Goal: Task Accomplishment & Management: Use online tool/utility

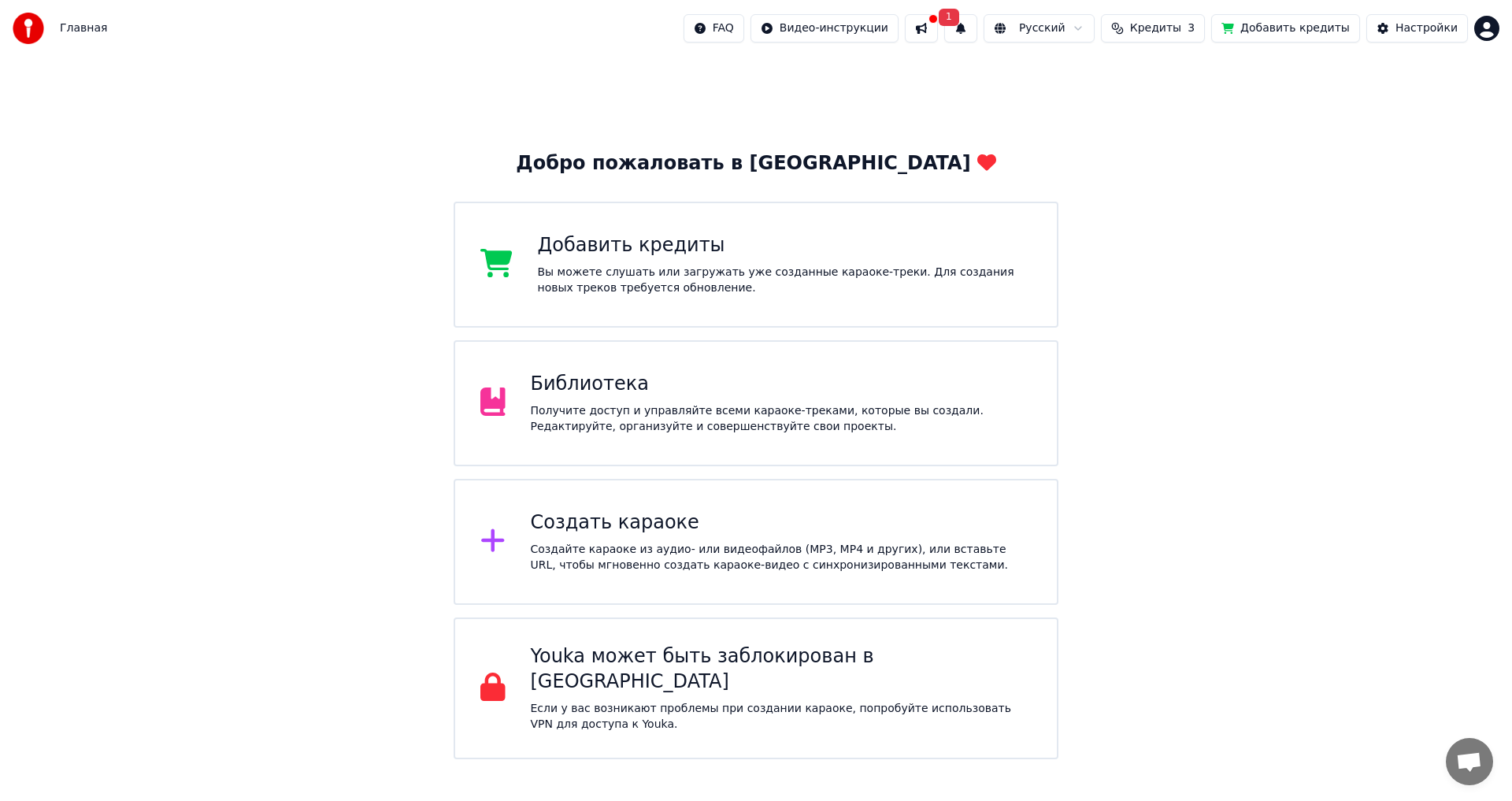
click at [577, 529] on div "Создать караоке" at bounding box center [781, 523] width 502 height 25
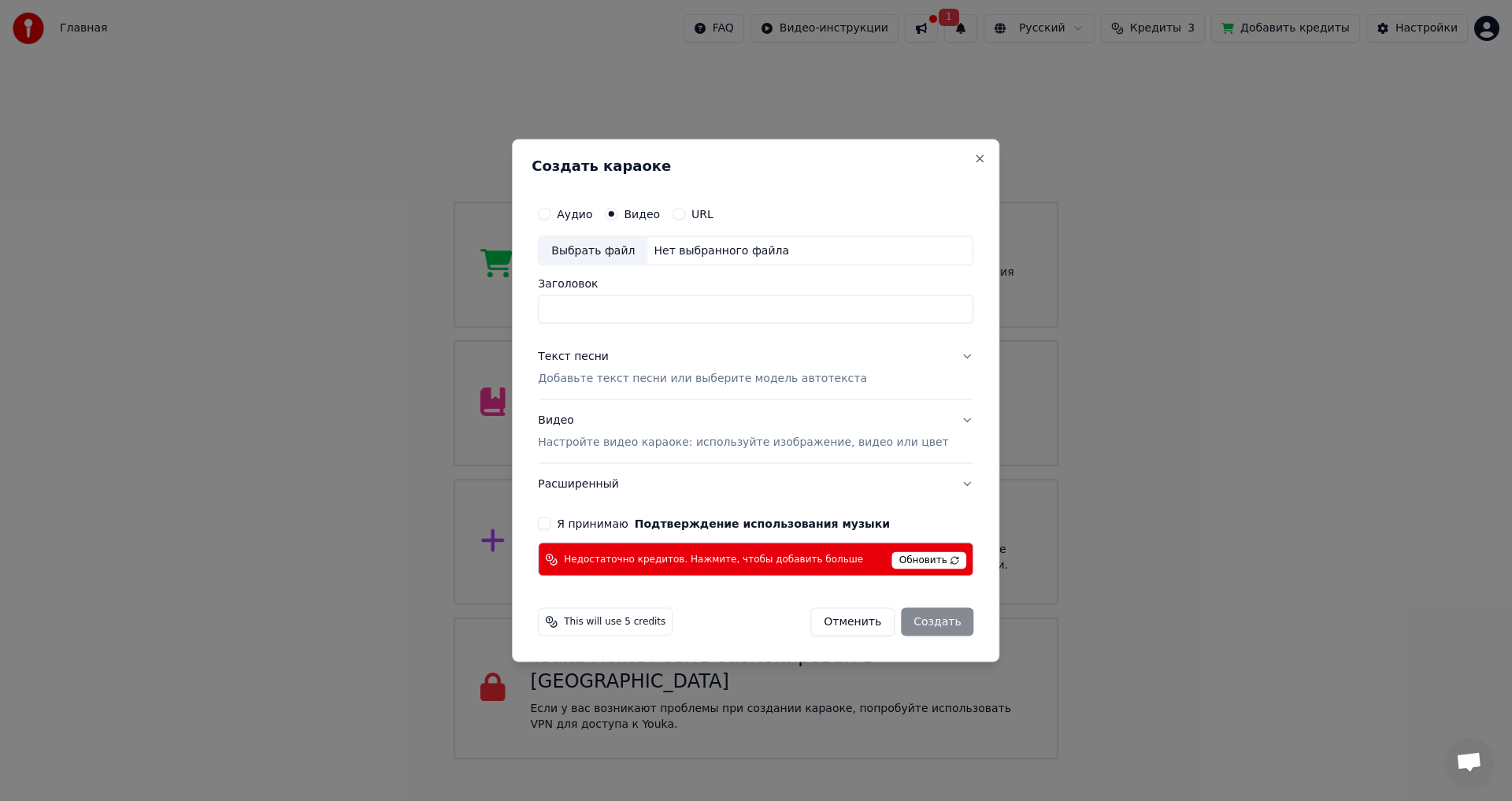
paste input "**********"
click at [725, 310] on input "**********" at bounding box center [756, 309] width 436 height 28
type input "**********"
click at [628, 449] on p "Настройте видео караоке: используйте изображение, видео или цвет" at bounding box center [743, 443] width 411 height 16
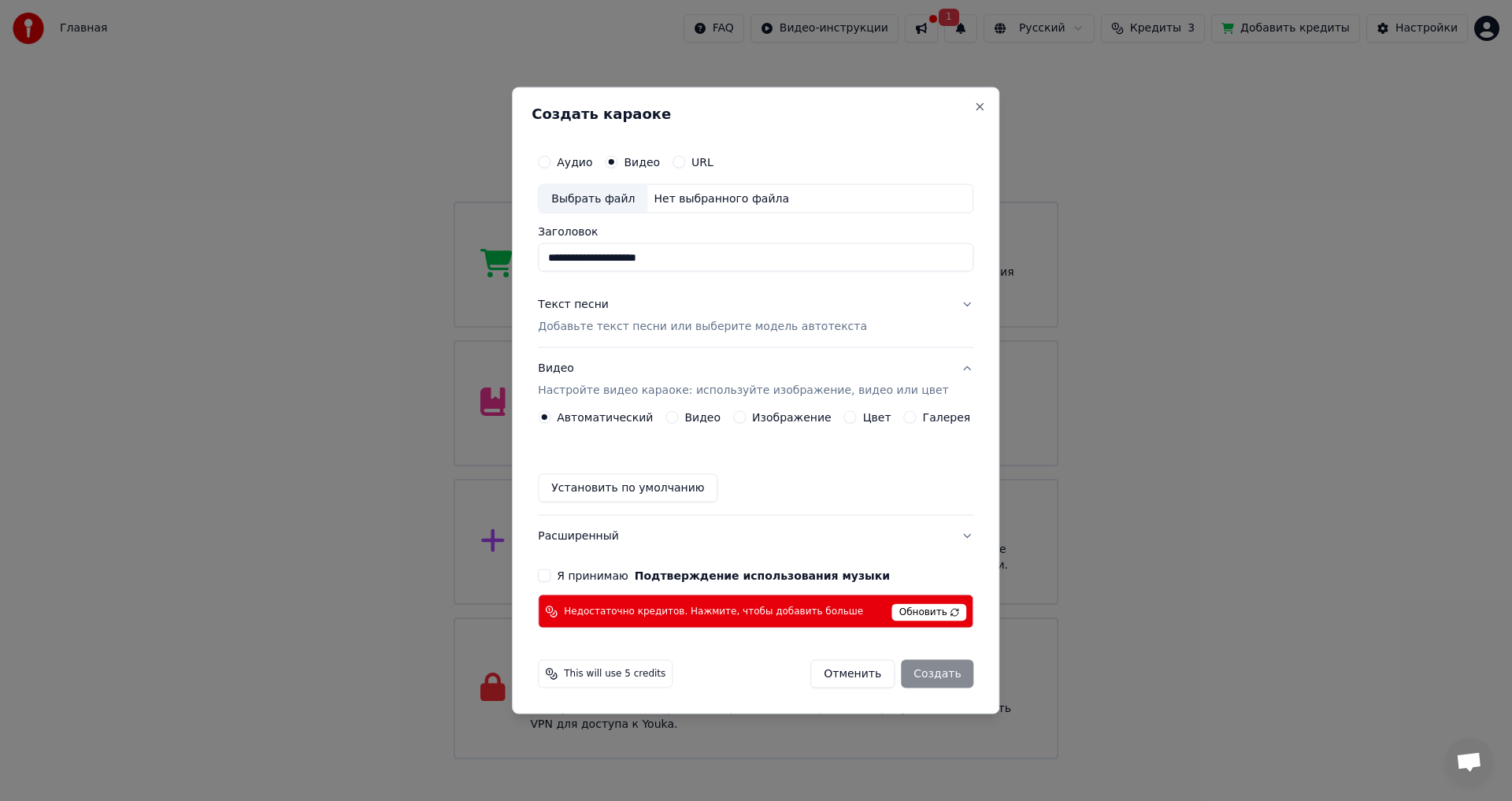
click at [654, 329] on p "Добавьте текст песни или выберите модель автотекста" at bounding box center [702, 327] width 329 height 16
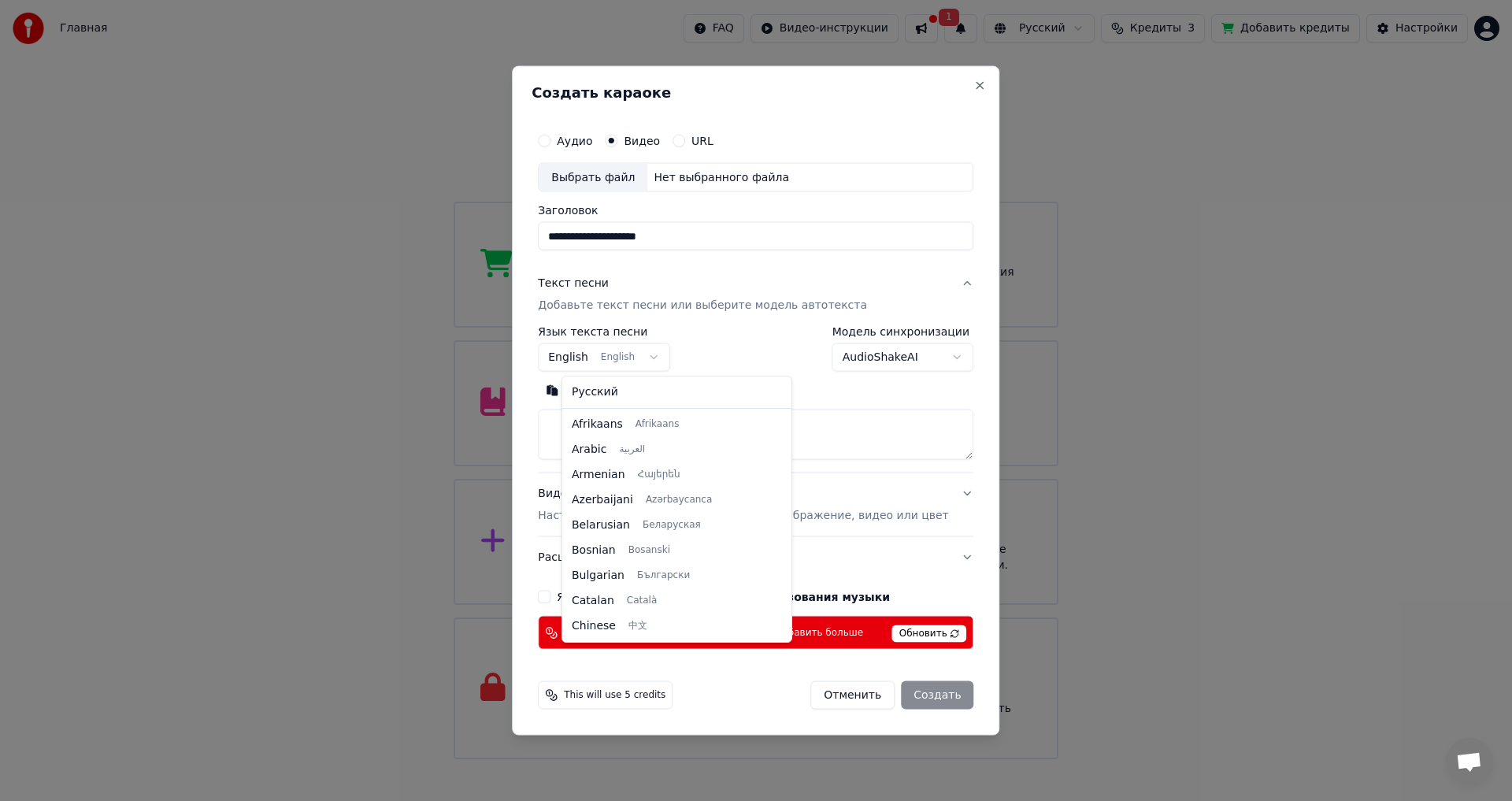
click at [669, 358] on body "Главная FAQ Видео-инструкции 1 Русский Кредиты 3 Добавить кредиты Настройки Доб…" at bounding box center [756, 380] width 1512 height 759
select select "**"
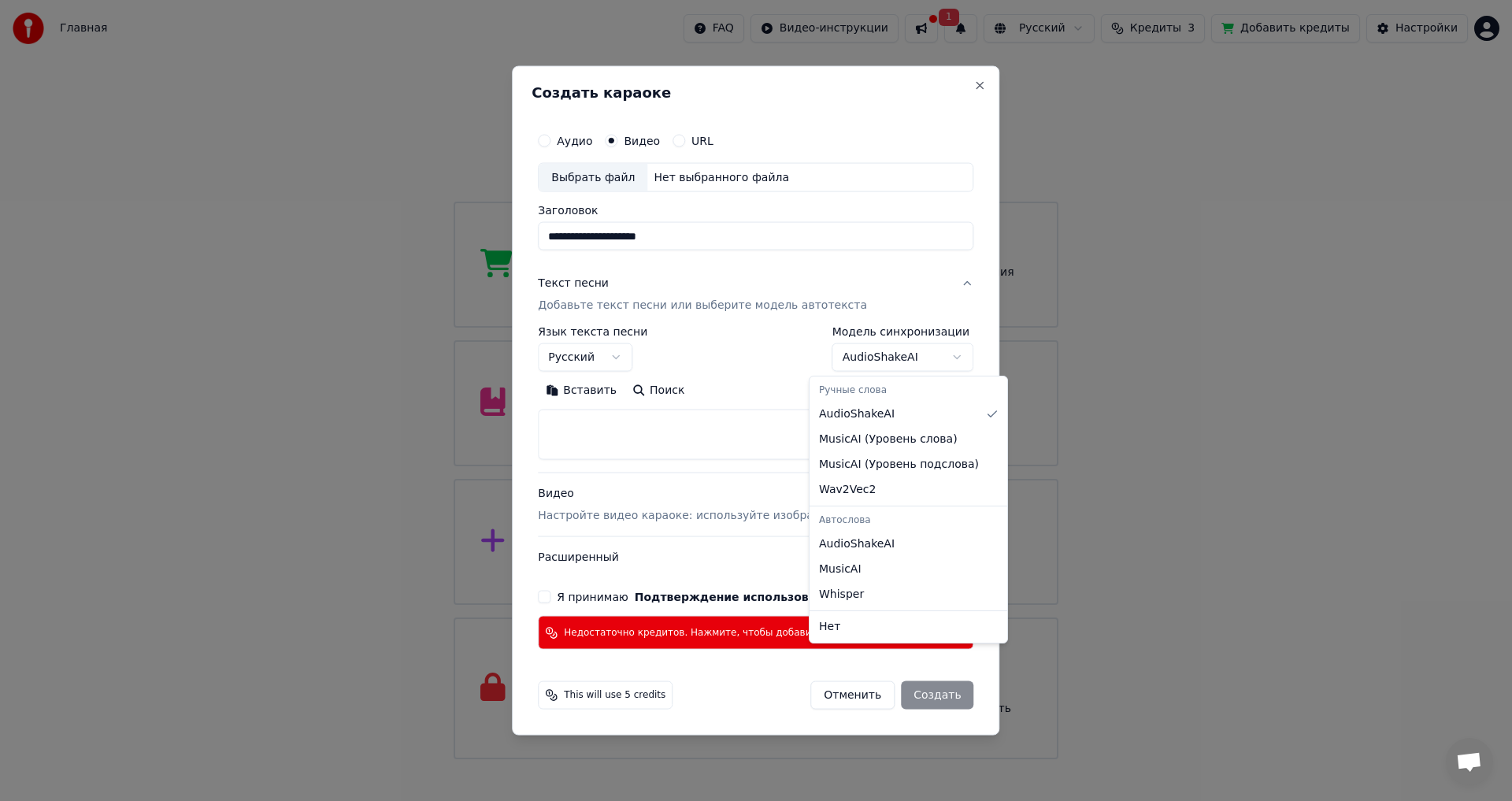
click at [925, 357] on body "Главная FAQ Видео-инструкции 1 Русский Кредиты 3 Добавить кредиты Настройки Доб…" at bounding box center [756, 380] width 1512 height 759
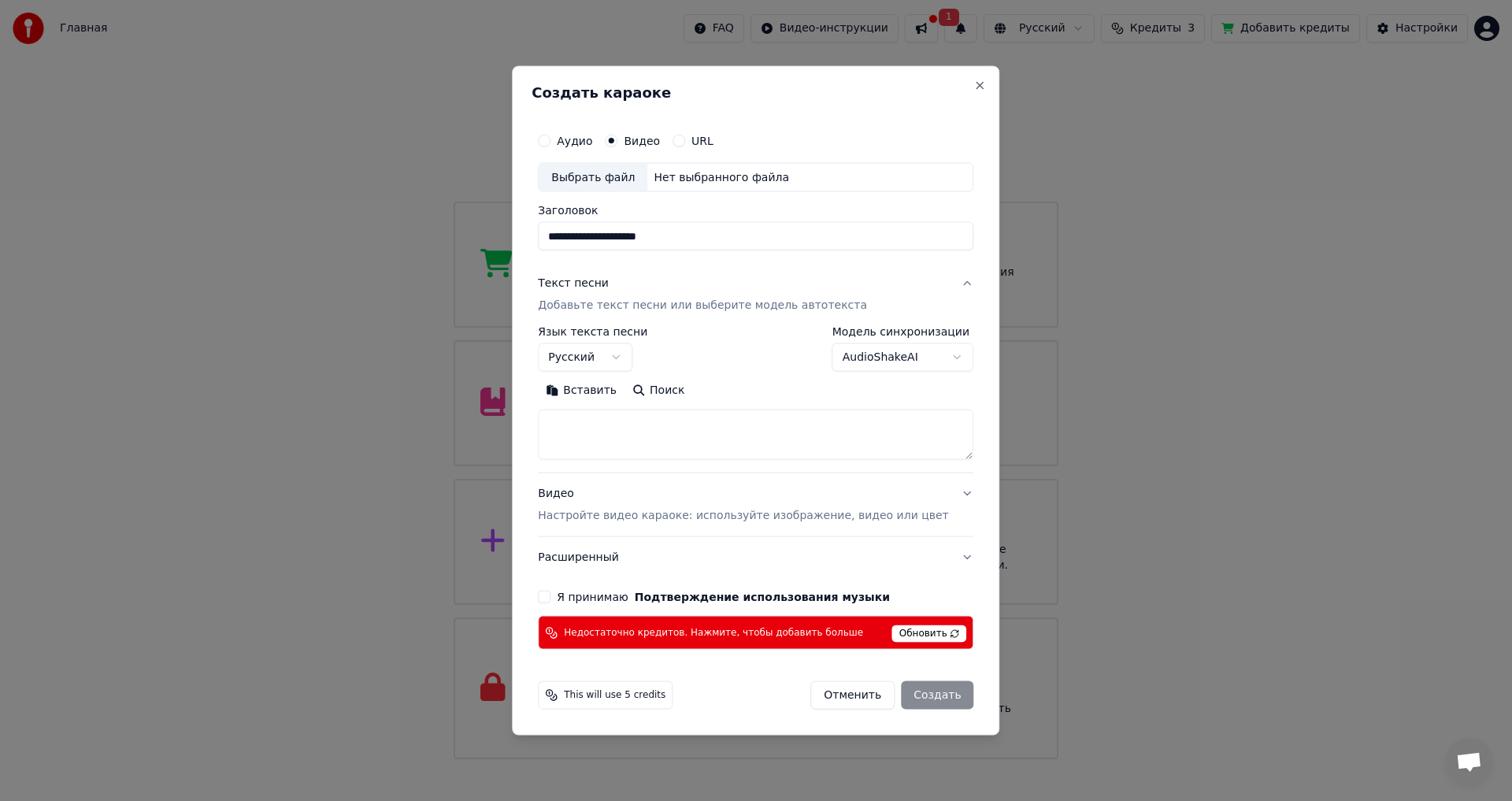
click at [593, 427] on textarea at bounding box center [756, 435] width 436 height 51
click at [551, 597] on button "Я принимаю Подтверждение использования музыки" at bounding box center [544, 597] width 13 height 13
click at [605, 180] on div "Выбрать файл" at bounding box center [594, 177] width 109 height 28
type input "**********"
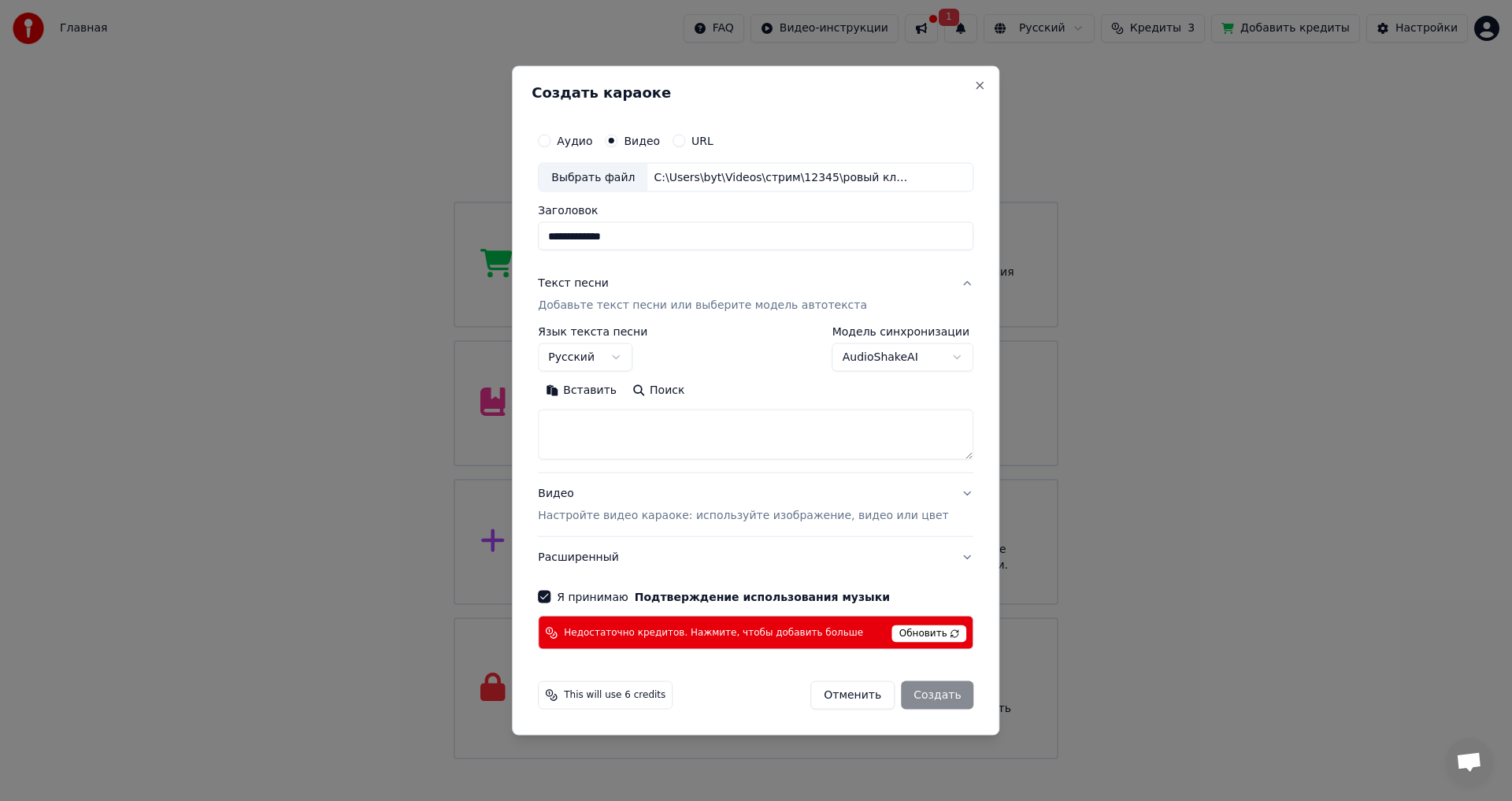
drag, startPoint x: 654, startPoint y: 234, endPoint x: 546, endPoint y: 228, distance: 108.2
click at [546, 228] on div "**********" at bounding box center [755, 400] width 487 height 671
paste input "**********"
type input "**********"
click at [893, 633] on span "Обновить" at bounding box center [929, 635] width 75 height 18
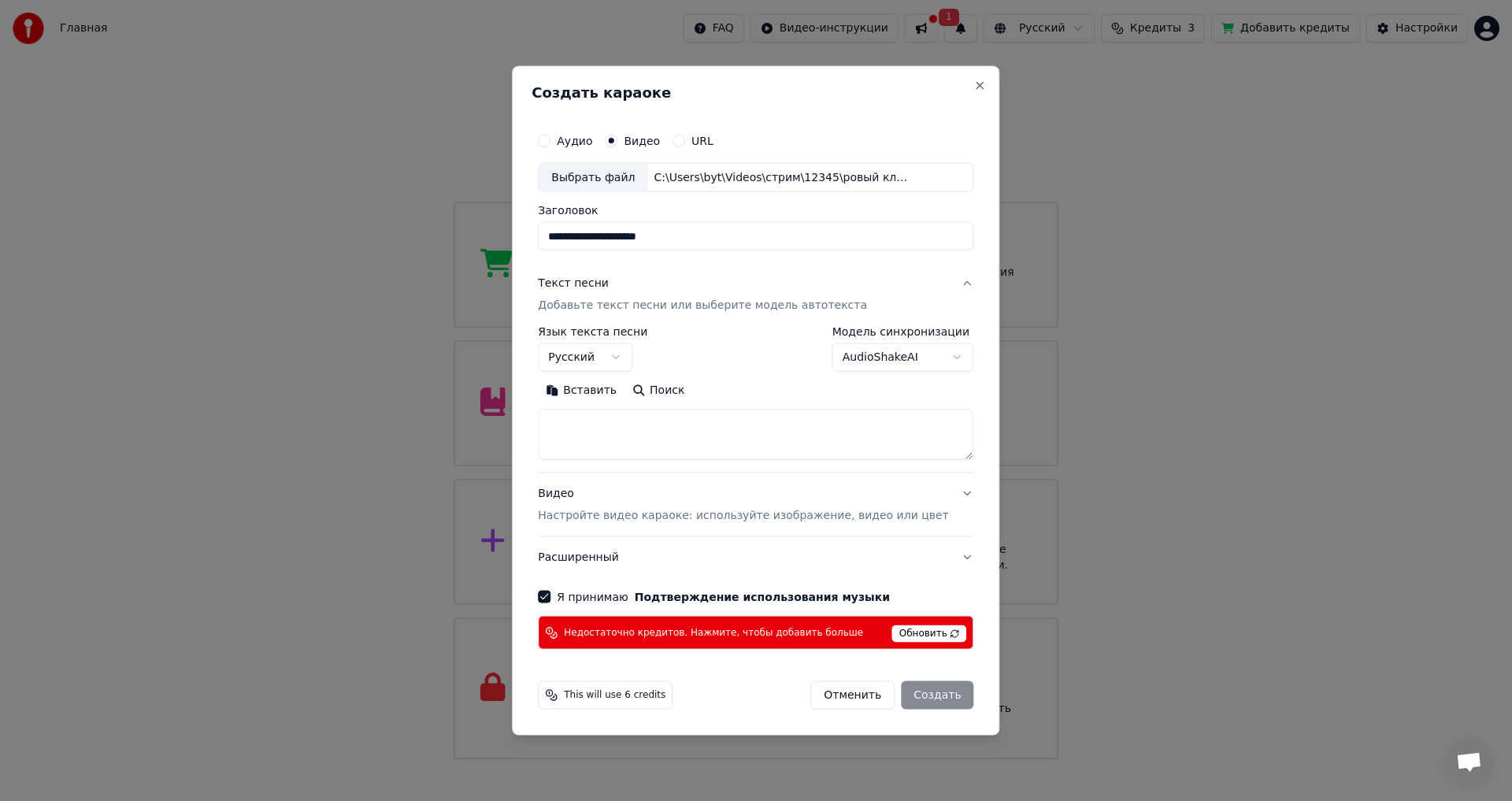
click at [912, 698] on div "Отменить Создать" at bounding box center [892, 695] width 163 height 28
click at [898, 637] on span "Обновить" at bounding box center [929, 635] width 75 height 18
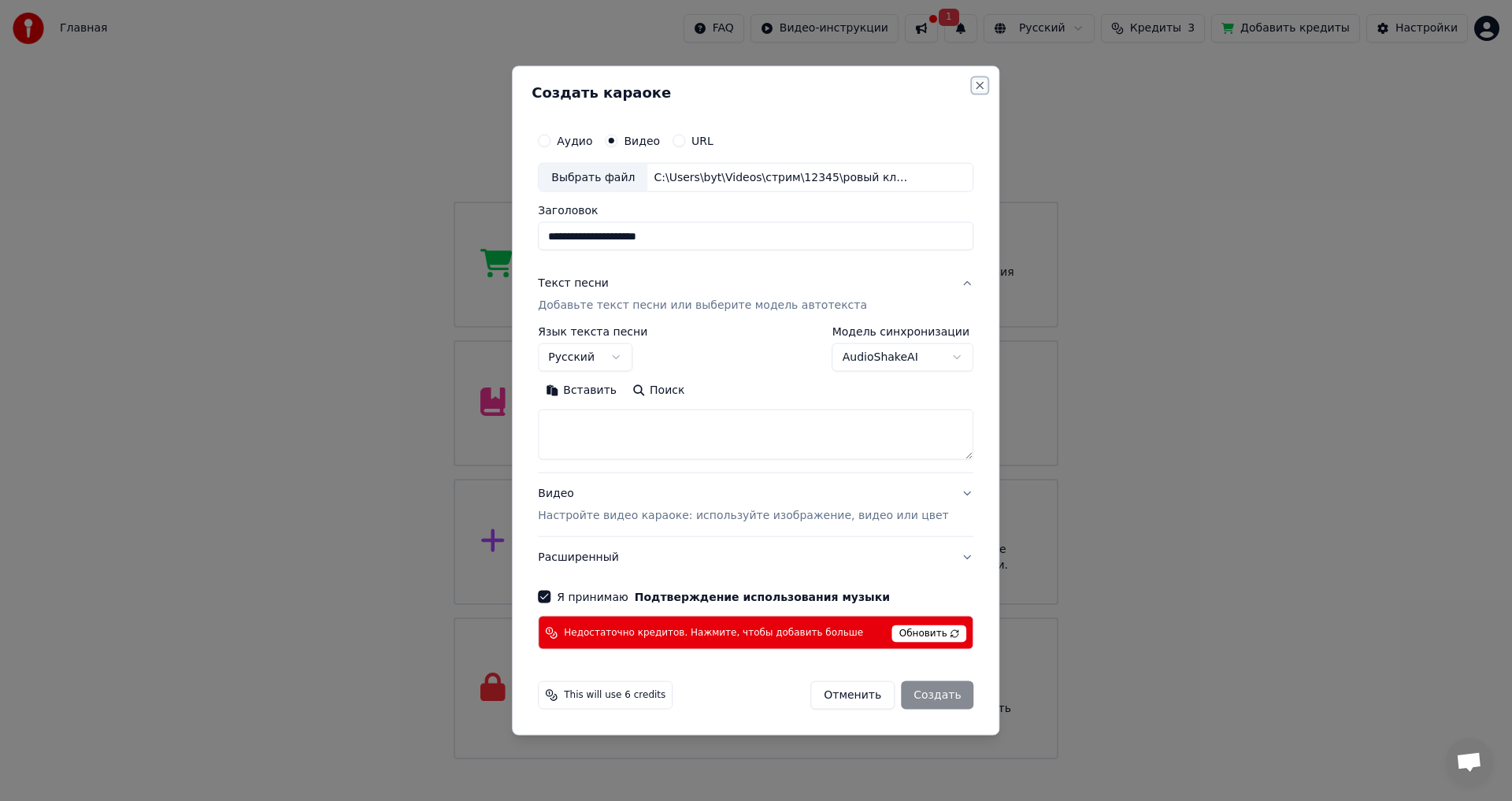
click at [974, 89] on button "Close" at bounding box center [980, 85] width 13 height 13
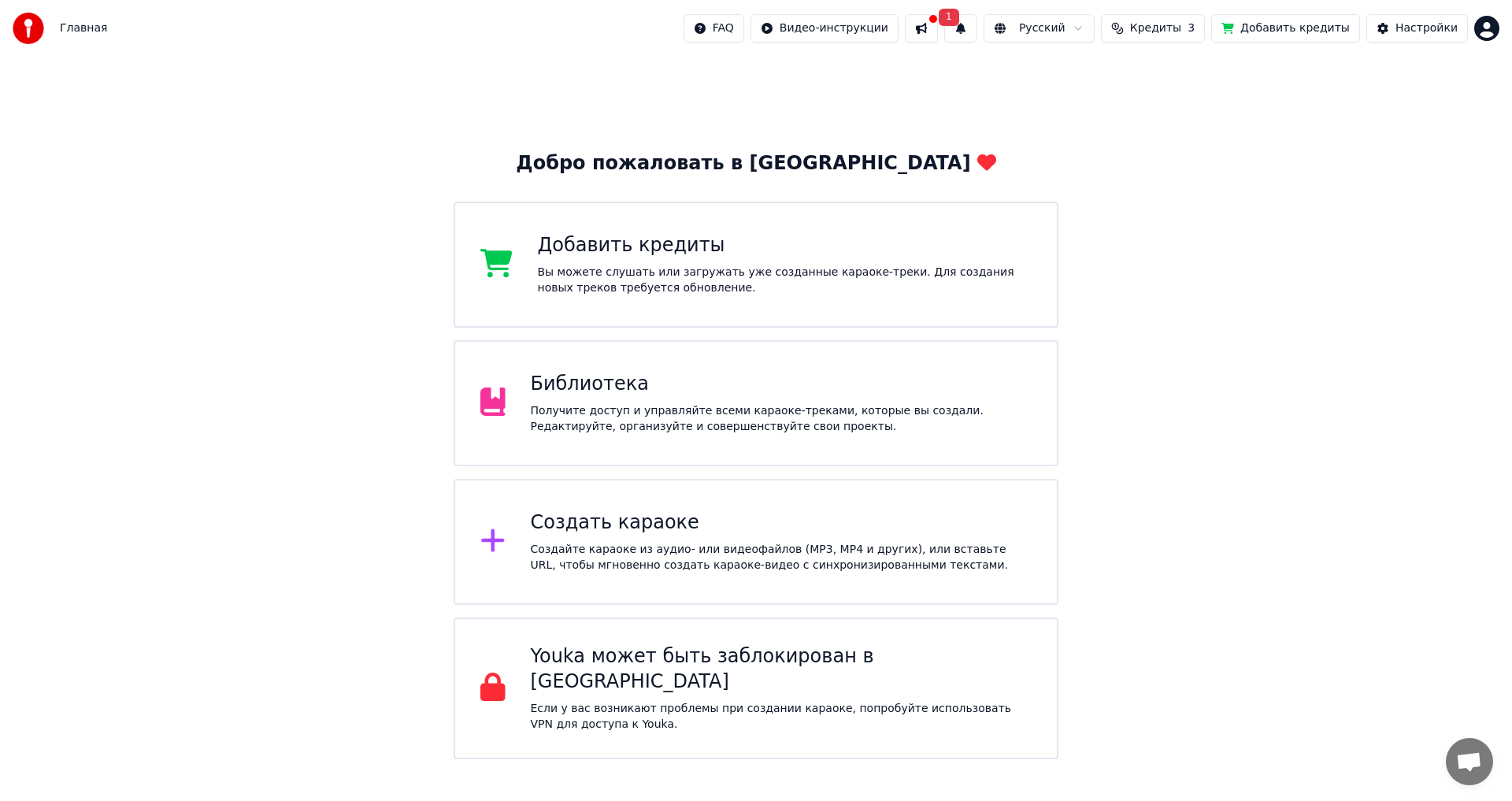
click at [1176, 25] on span "Кредиты" at bounding box center [1155, 28] width 52 height 16
click at [1163, 149] on button "Обновить" at bounding box center [1173, 145] width 95 height 28
click at [1236, 104] on td "7" at bounding box center [1242, 104] width 139 height 28
click at [1203, 105] on td "7" at bounding box center [1242, 104] width 139 height 28
click at [1167, 105] on td "3" at bounding box center [1142, 104] width 60 height 28
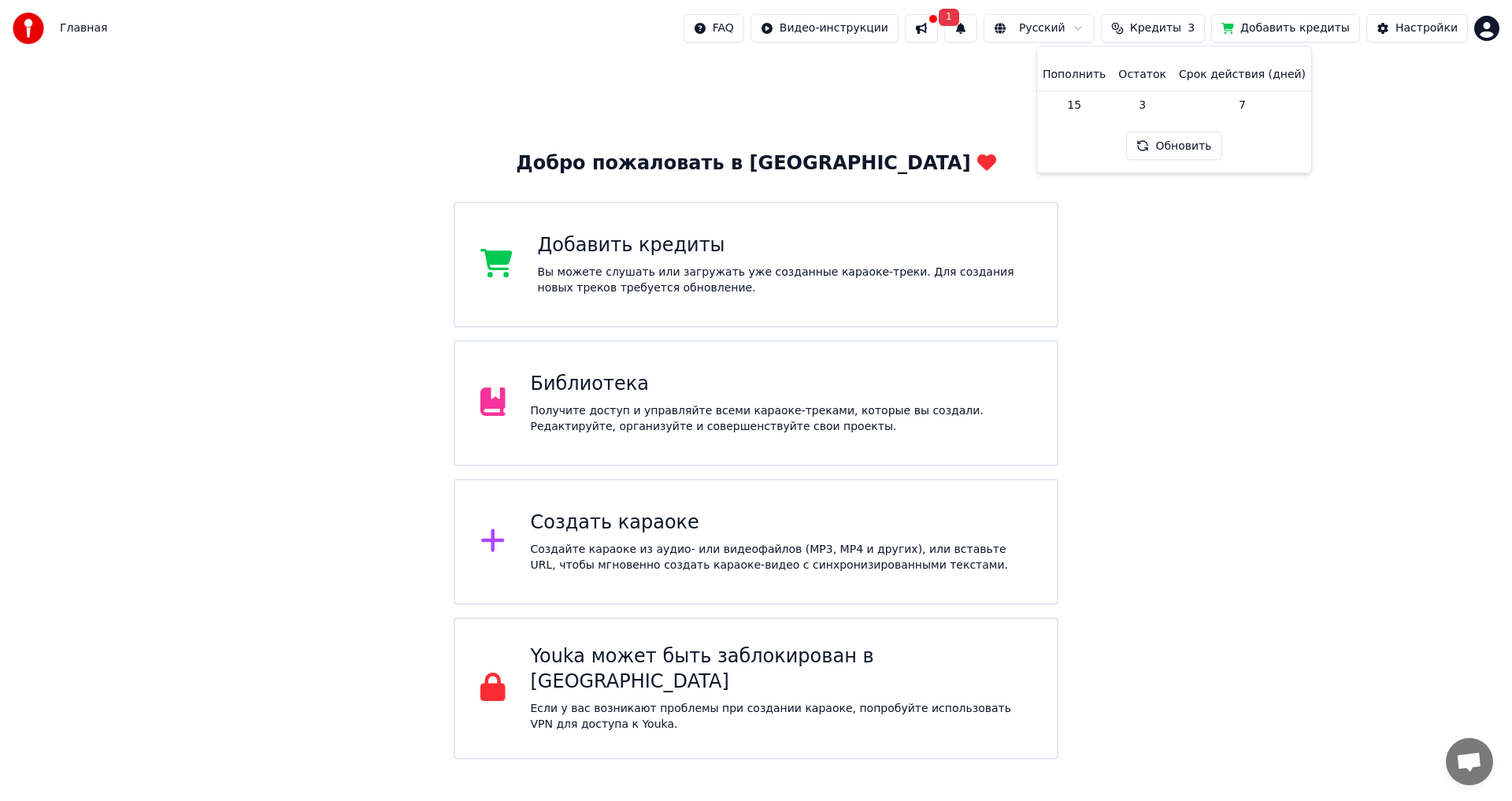
click at [1167, 105] on td "3" at bounding box center [1142, 104] width 60 height 28
click at [1069, 114] on td "15" at bounding box center [1074, 104] width 76 height 28
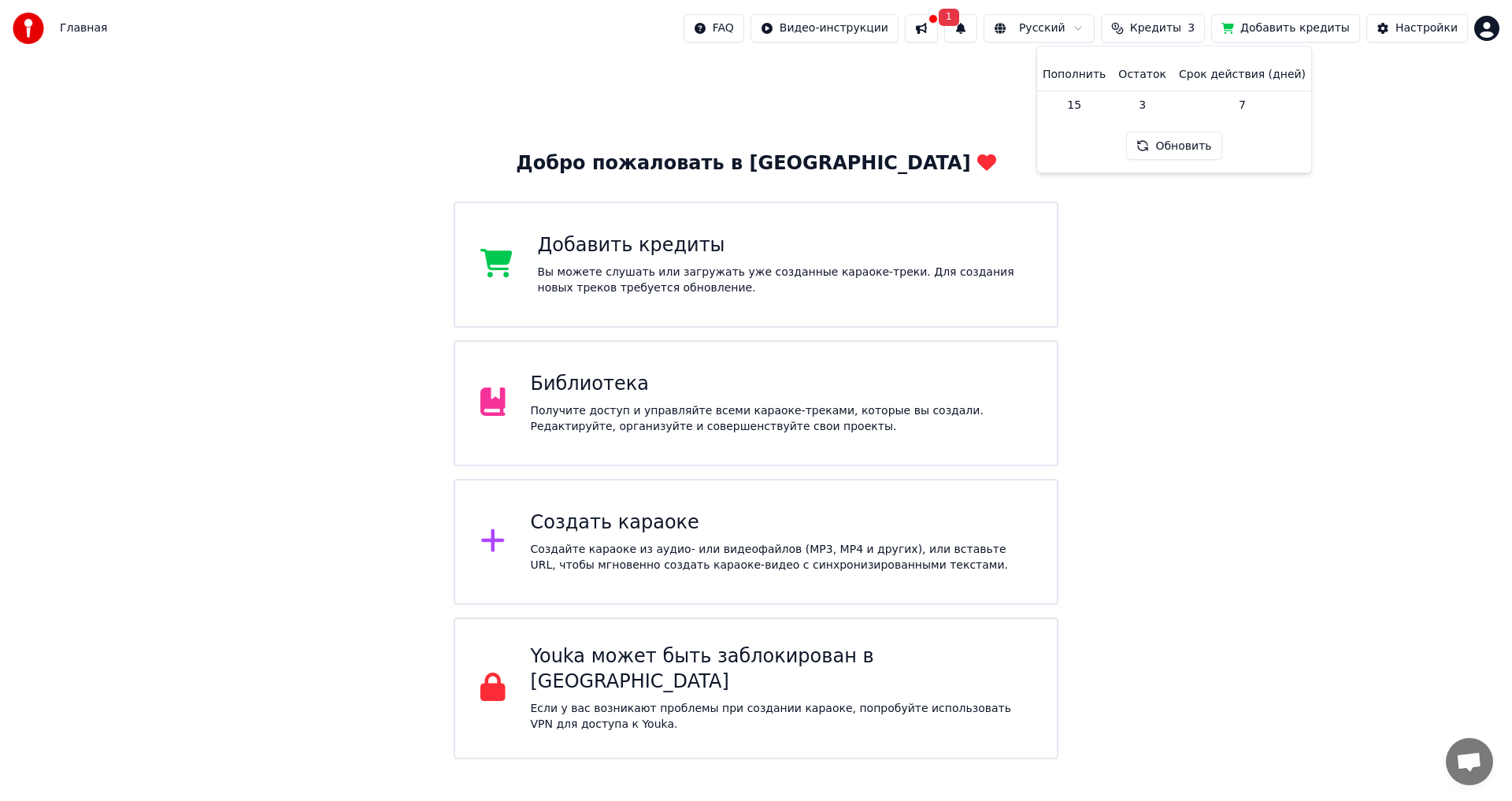
click at [1083, 107] on td "15" at bounding box center [1074, 104] width 76 height 28
click at [1167, 148] on button "Обновить" at bounding box center [1173, 145] width 95 height 28
click at [1347, 85] on div "Добро пожаловать в Youka Добавить кредиты Вы можете слушать или загружать уже с…" at bounding box center [756, 408] width 1512 height 703
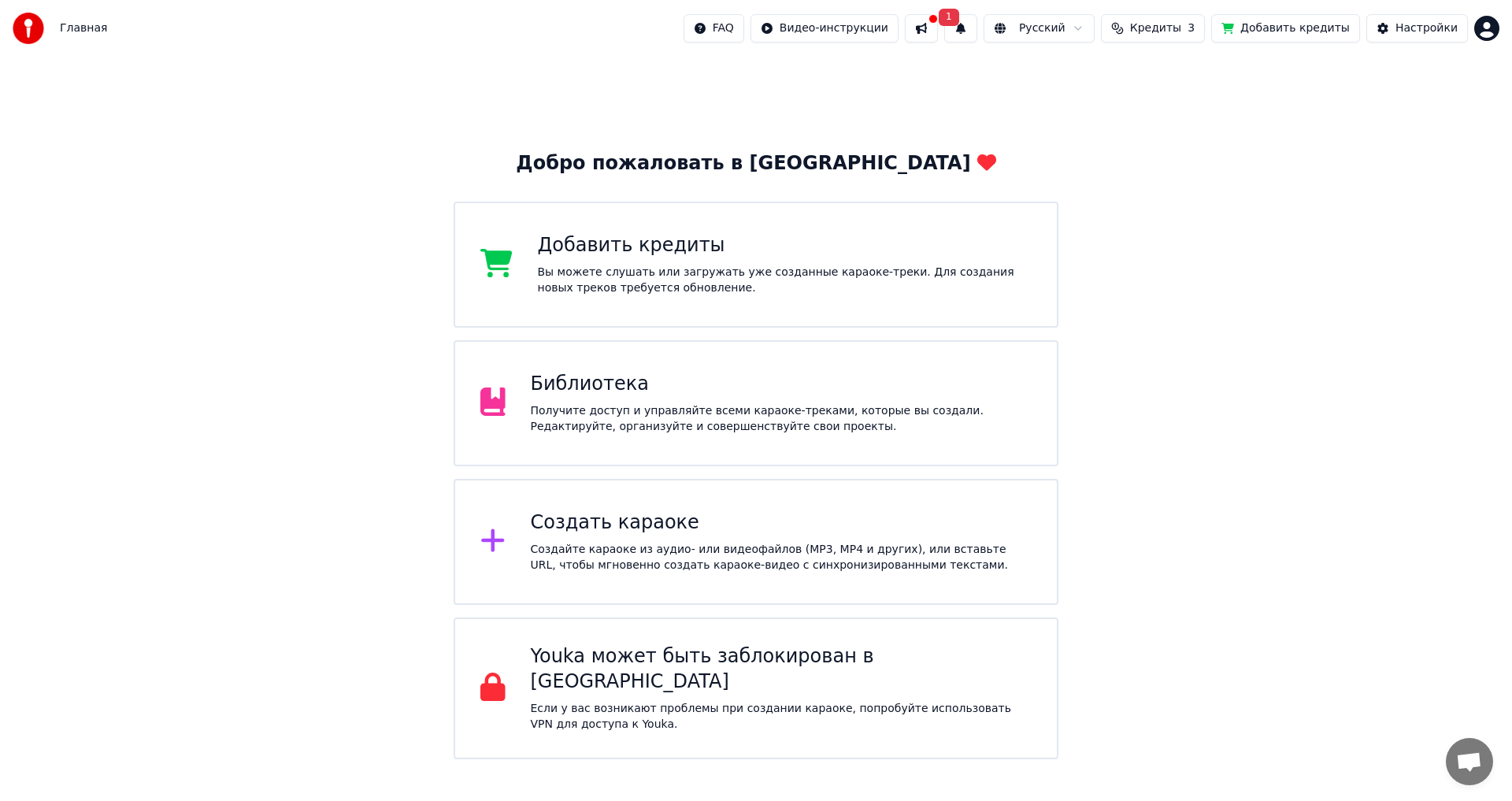
click at [938, 31] on button at bounding box center [921, 28] width 33 height 28
click at [938, 24] on button at bounding box center [921, 28] width 33 height 28
click at [1323, 31] on button "Добавить кредиты" at bounding box center [1285, 28] width 149 height 28
click at [566, 543] on div "Создайте караоке из аудио- или видеофайлов (MP3, MP4 и других), или вставьте UR…" at bounding box center [781, 558] width 502 height 31
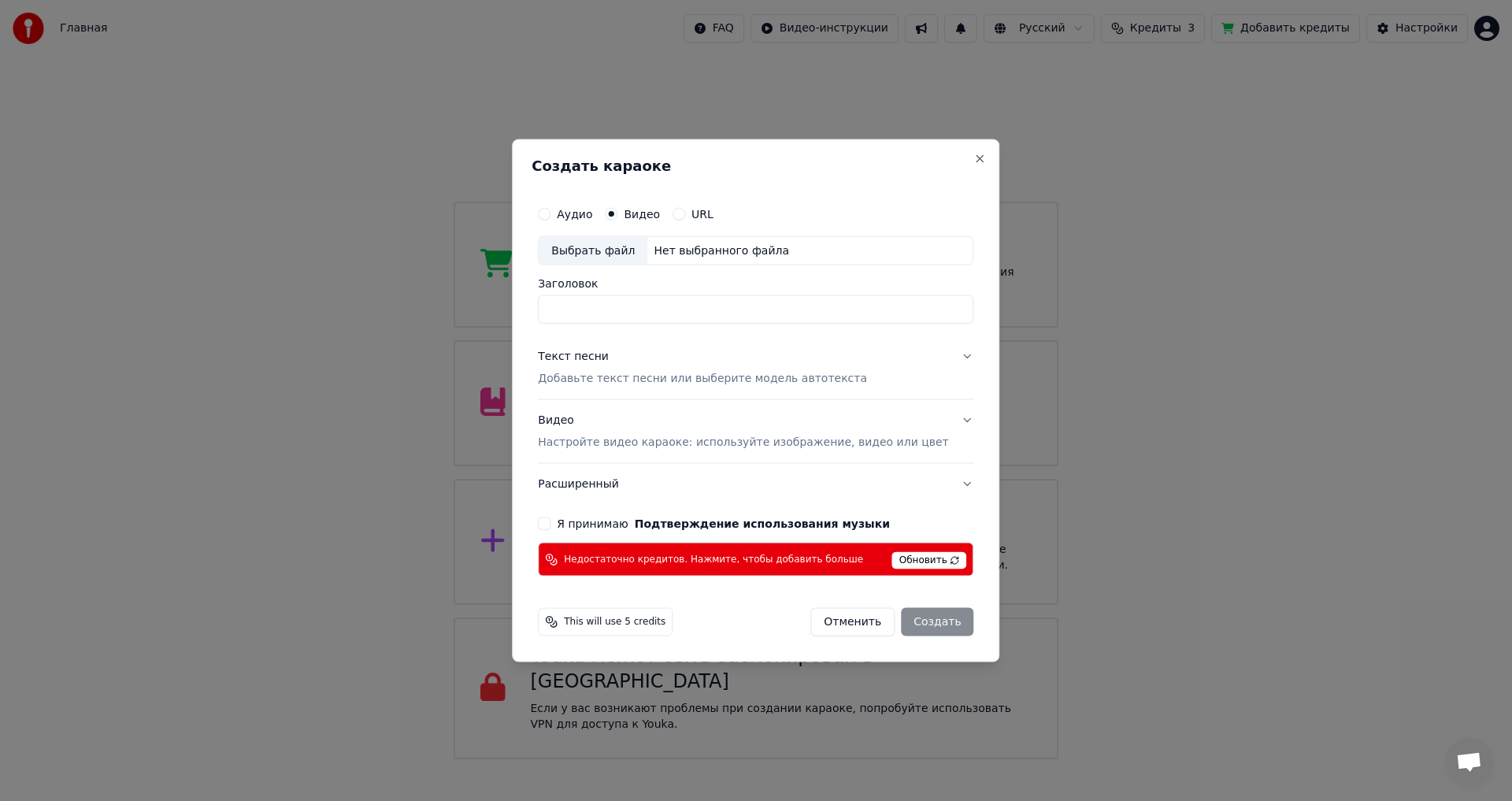
click at [844, 630] on button "Отменить" at bounding box center [852, 622] width 85 height 28
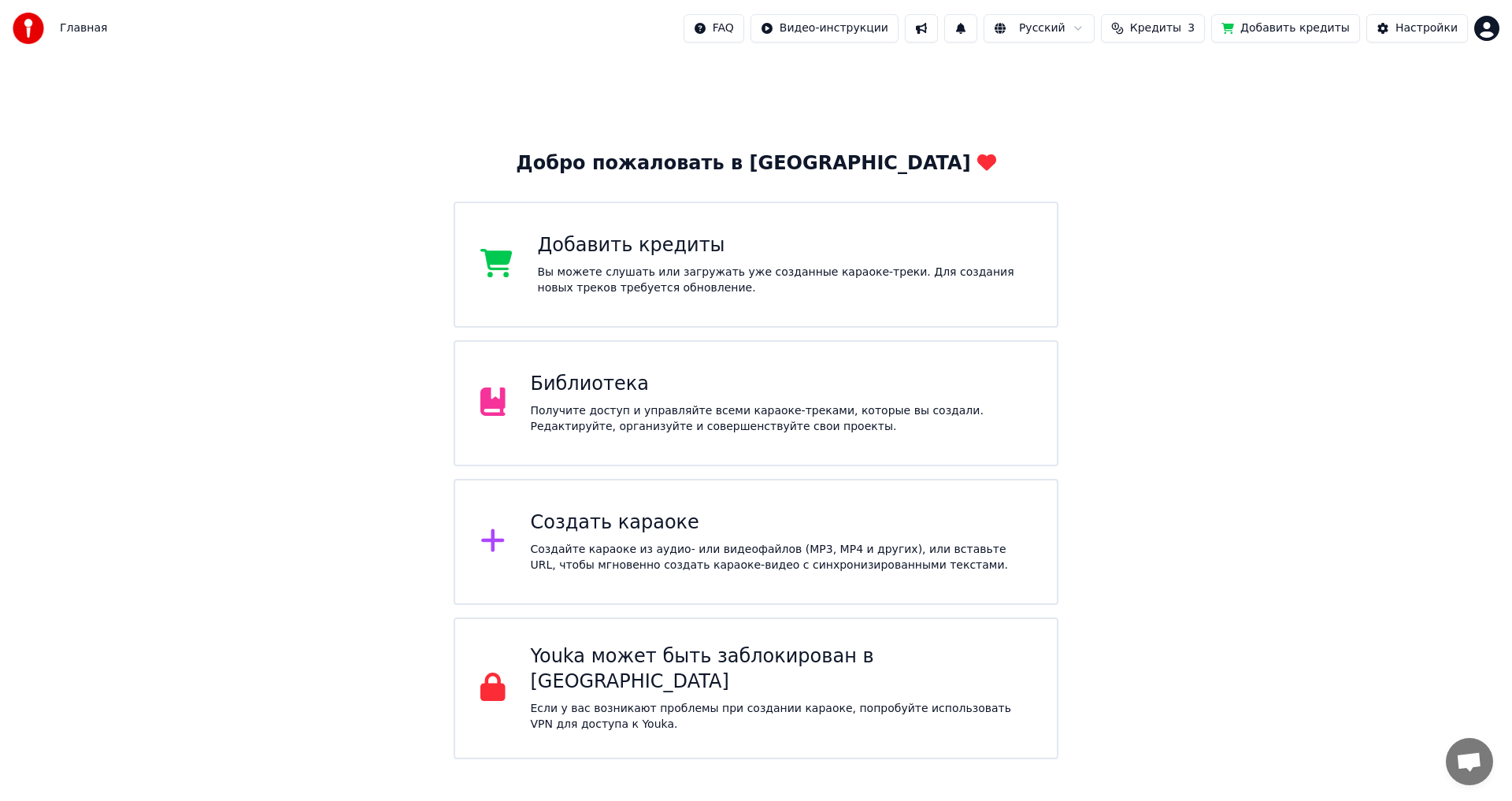
click at [1485, 26] on html "Главная FAQ Видео-инструкции Русский Кредиты 3 Добавить кредиты Настройки Добро…" at bounding box center [756, 380] width 1512 height 759
click at [1384, 126] on span "Голосование за функции" at bounding box center [1429, 141] width 143 height 31
click at [1478, 31] on html "Главная FAQ Видео-инструкции Русский Кредиты 3 Добавить кредиты Настройки Добро…" at bounding box center [756, 380] width 1512 height 759
click at [1370, 174] on span "Выйти" at bounding box center [1377, 182] width 37 height 16
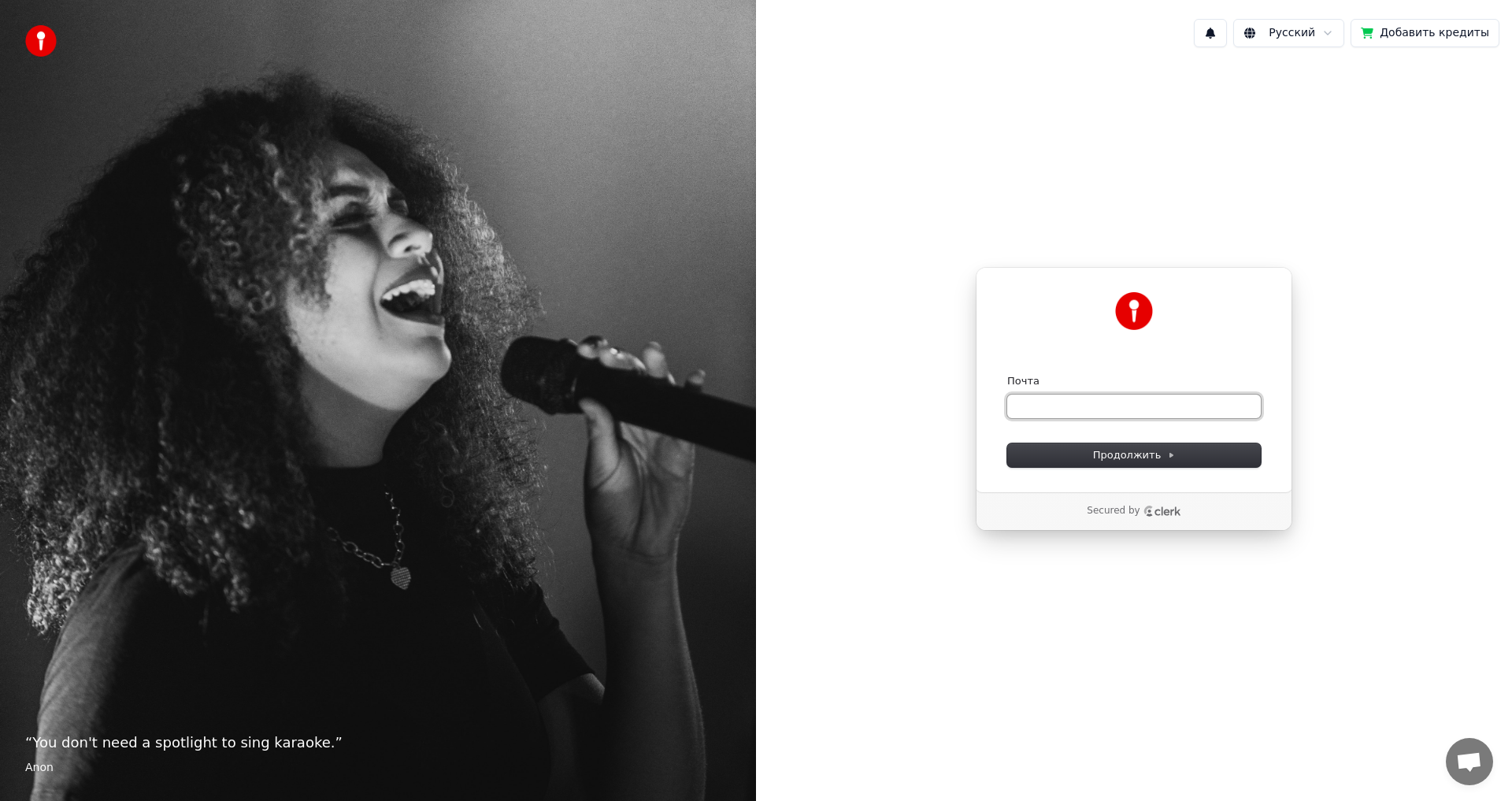
click at [1056, 407] on input "Почта" at bounding box center [1134, 406] width 254 height 23
click at [1041, 404] on input "Почта" at bounding box center [1134, 406] width 254 height 23
